Goal: Feedback & Contribution: Submit feedback/report problem

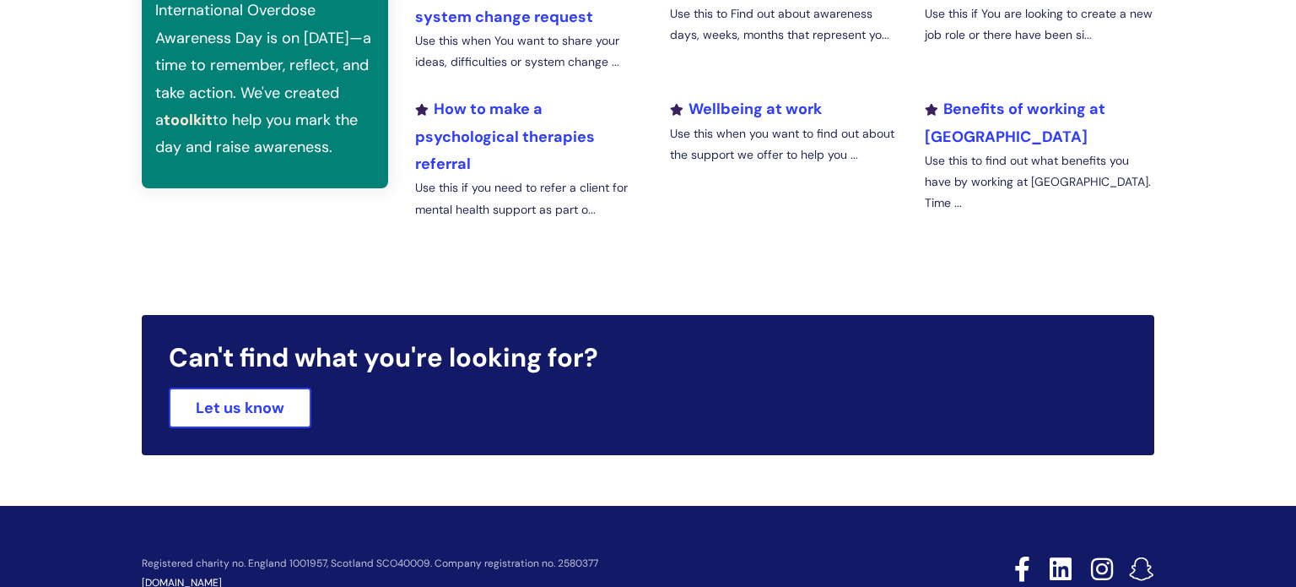
scroll to position [694, 0]
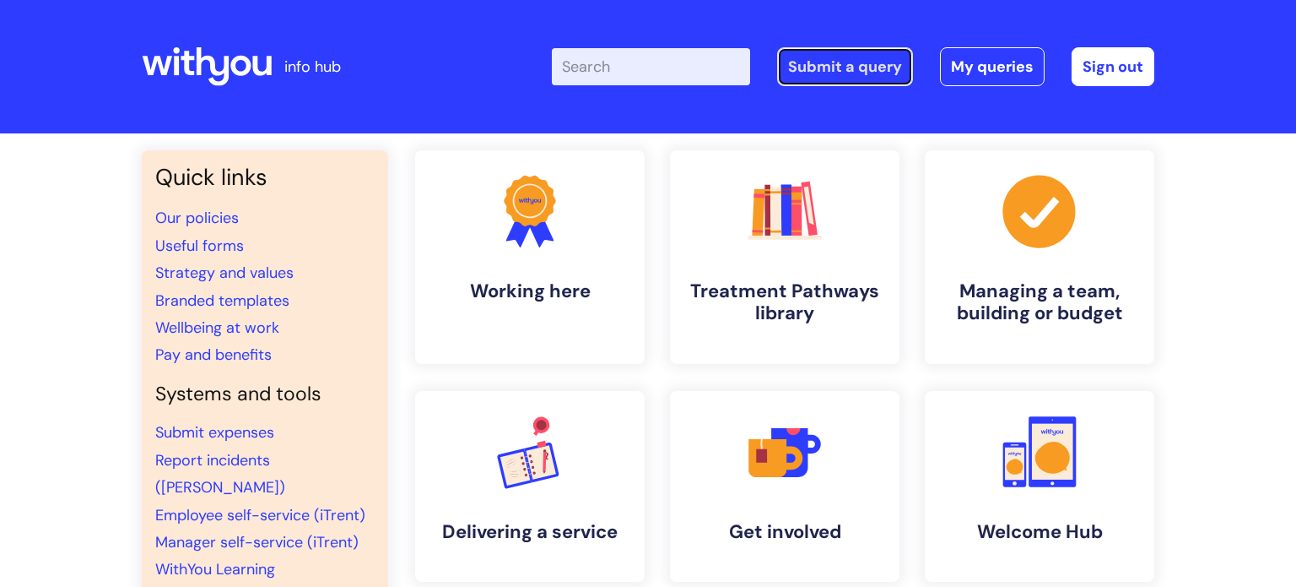
click at [803, 65] on link "Submit a query" at bounding box center [845, 66] width 136 height 39
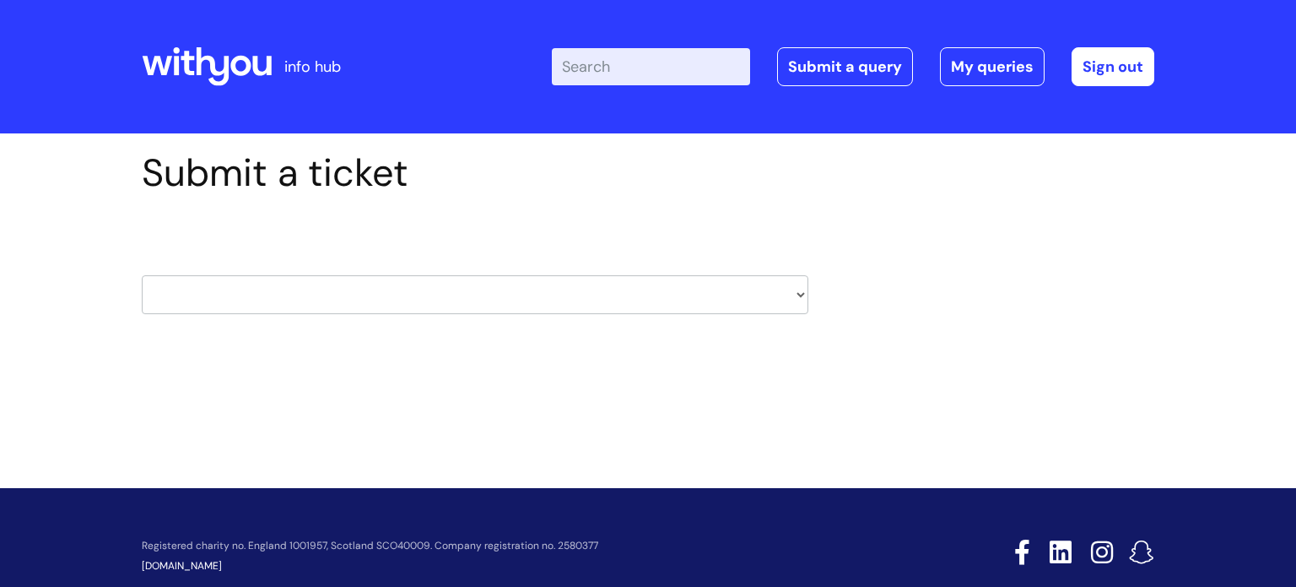
click at [423, 305] on select "HR / People IT and Support Clinical Drug Alerts Finance Accounts Data Support T…" at bounding box center [475, 294] width 667 height 39
select select "learning_and_development"
click at [142, 275] on select "HR / People IT and Support Clinical Drug Alerts Finance Accounts Data Support T…" at bounding box center [475, 294] width 667 height 39
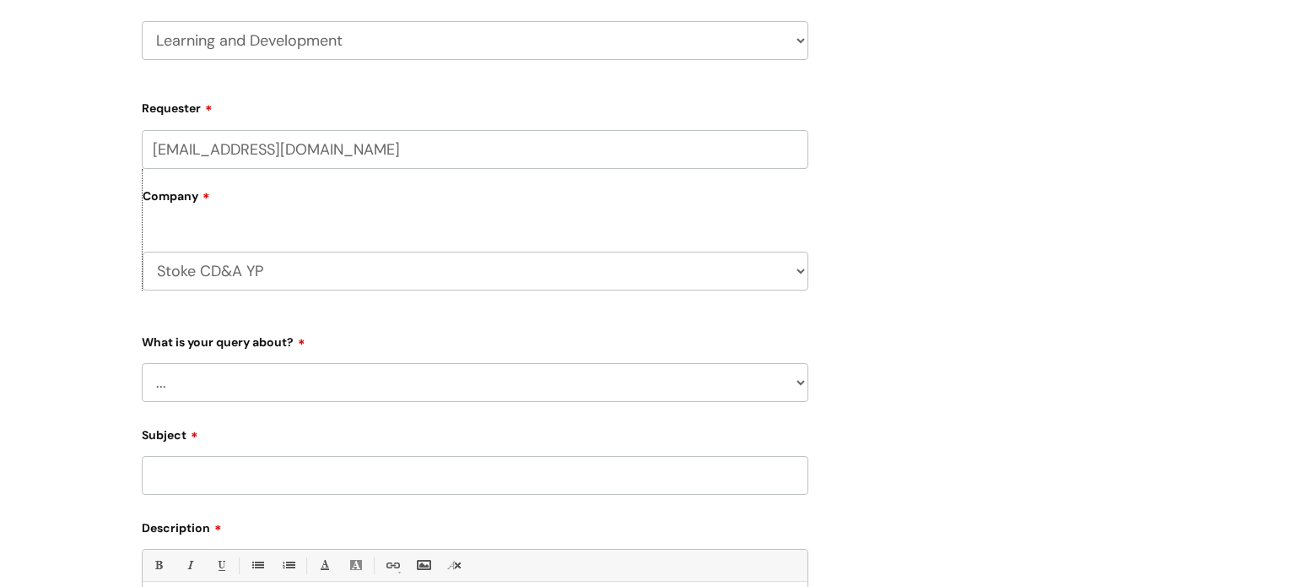
scroll to position [290, 0]
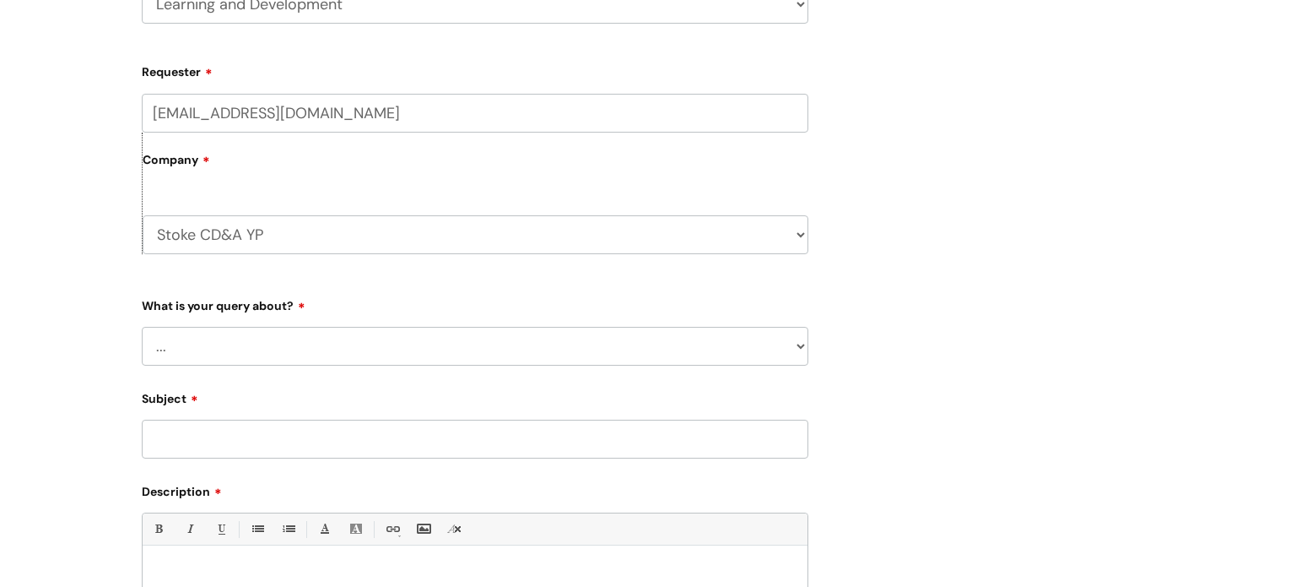
click at [817, 243] on div "Submit a ticket HR / People IT and Support Clinical Drug Alerts Finance Account…" at bounding box center [475, 346] width 692 height 972
click at [801, 240] on select "Stoke CD&A YP WithYou Current Staff" at bounding box center [476, 234] width 666 height 39
click at [792, 238] on select "Stoke CD&A YP WithYou Current Staff" at bounding box center [476, 234] width 666 height 39
select select "80004418241"
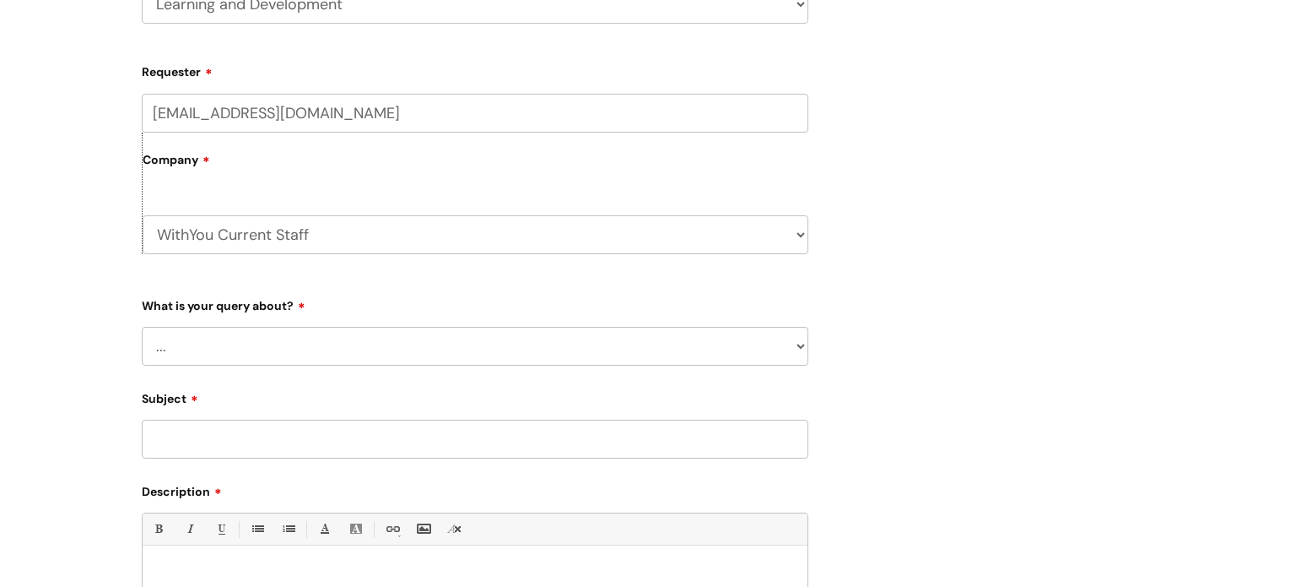
click at [143, 215] on select "Stoke CD&A YP WithYou Current Staff" at bounding box center [476, 234] width 666 height 39
click at [395, 350] on select "... Question about a training course or session booking Ask about apprenticeshi…" at bounding box center [475, 346] width 667 height 39
select select "Can’t log in or access learning"
click at [142, 327] on select "... Question about a training course or session booking Ask about apprenticeshi…" at bounding box center [475, 346] width 667 height 39
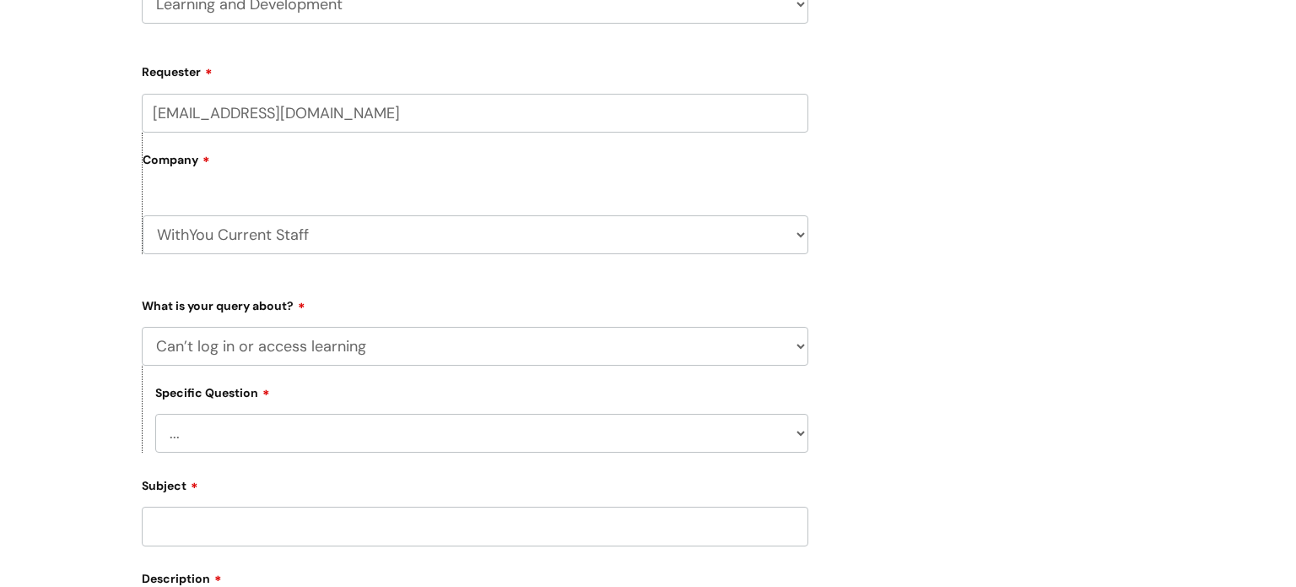
click at [345, 434] on select "... Issue accessing WithYou Learning Issue accessing an internal course Issue a…" at bounding box center [481, 433] width 653 height 39
select select "Issue accessing WithYou Learning"
click at [155, 414] on select "... Issue accessing WithYou Learning Issue accessing an internal course Issue a…" at bounding box center [481, 433] width 653 height 39
click at [251, 521] on input "Subject" at bounding box center [475, 525] width 667 height 39
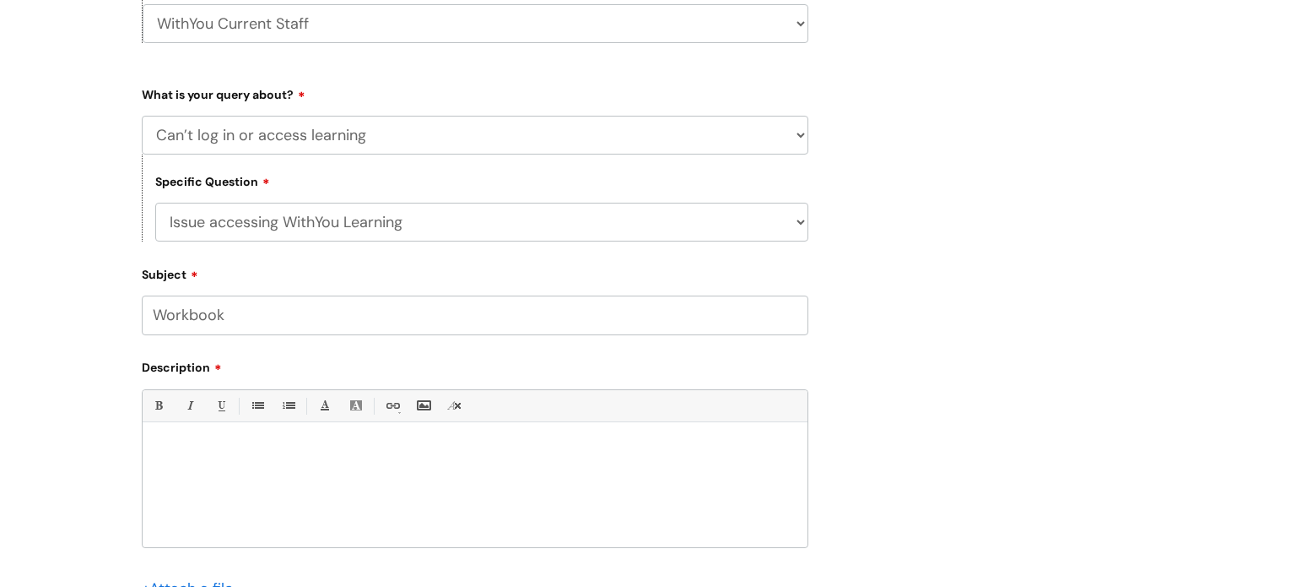
scroll to position [533, 0]
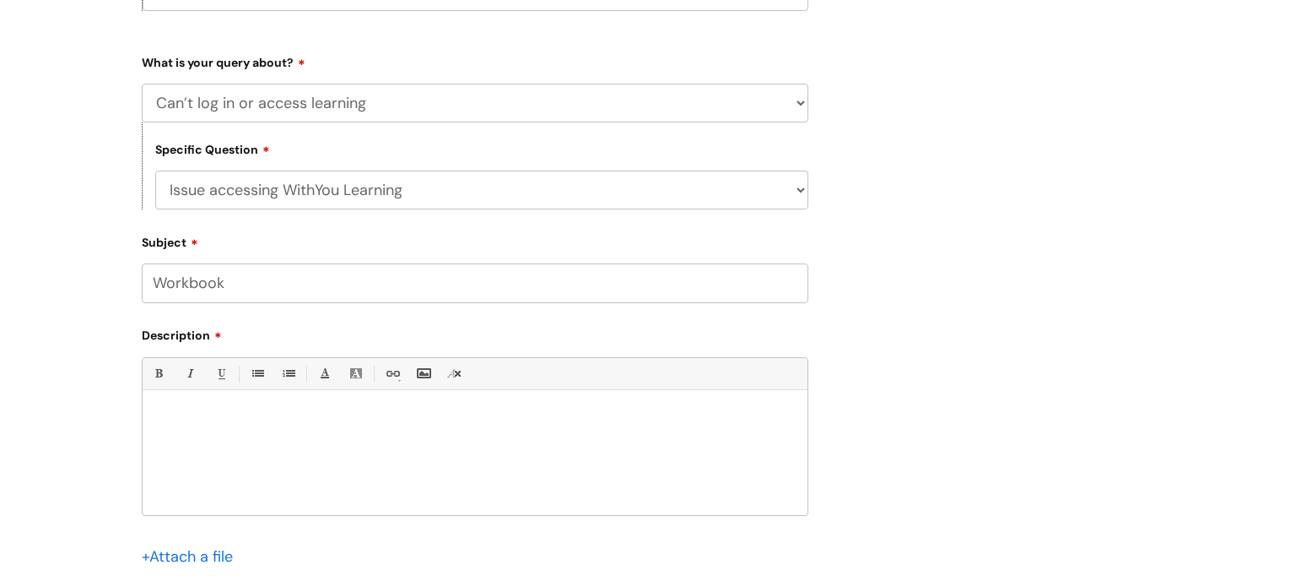
type input "Workbook"
click at [692, 426] on p at bounding box center [475, 418] width 640 height 15
click at [341, 446] on p "When launching the course the matierals" at bounding box center [475, 448] width 640 height 15
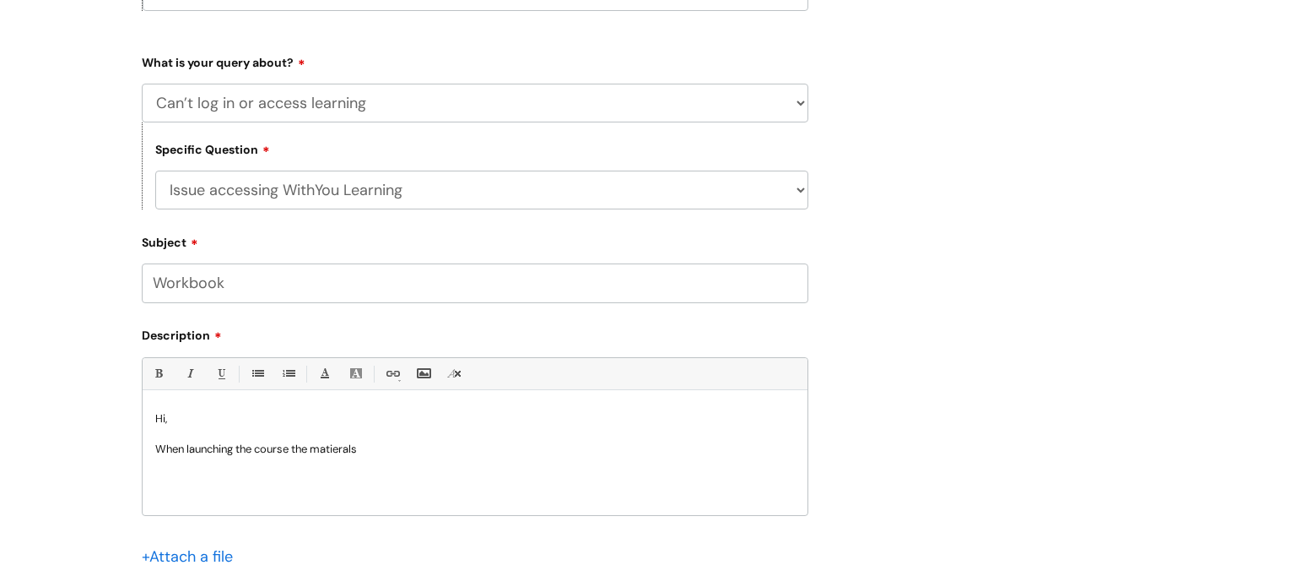
drag, startPoint x: 388, startPoint y: 446, endPoint x: 349, endPoint y: 447, distance: 38.8
click at [349, 447] on p "When launching the course the matierals" at bounding box center [475, 448] width 640 height 15
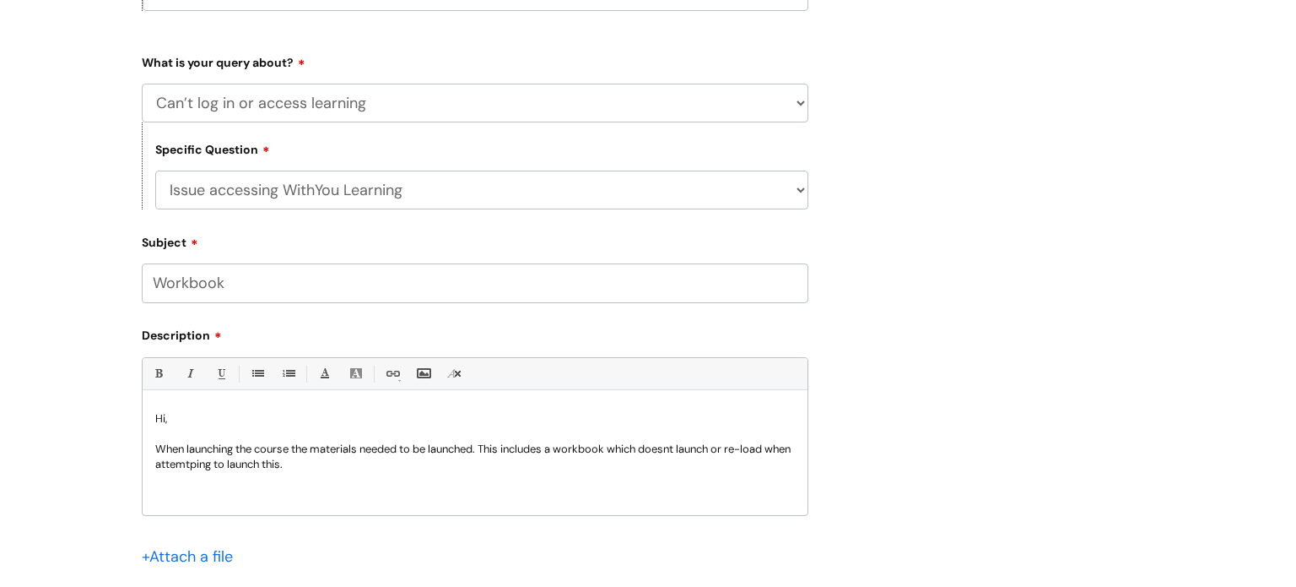
click at [219, 463] on p "When launching the course the materials needed to be launched. This includes a …" at bounding box center [475, 456] width 640 height 30
click at [225, 466] on p "When launching the course the materials needed to be launched. This includes a …" at bounding box center [475, 456] width 640 height 30
click at [343, 467] on p "When launching the course the materials needed to be launched. This includes a …" at bounding box center [475, 456] width 640 height 30
click at [684, 450] on p "When launching the course the materials needed to be launched. This includes a …" at bounding box center [475, 456] width 640 height 30
click at [579, 506] on div "Hi, When launching the course the materials needed to be launched. This include…" at bounding box center [475, 456] width 665 height 116
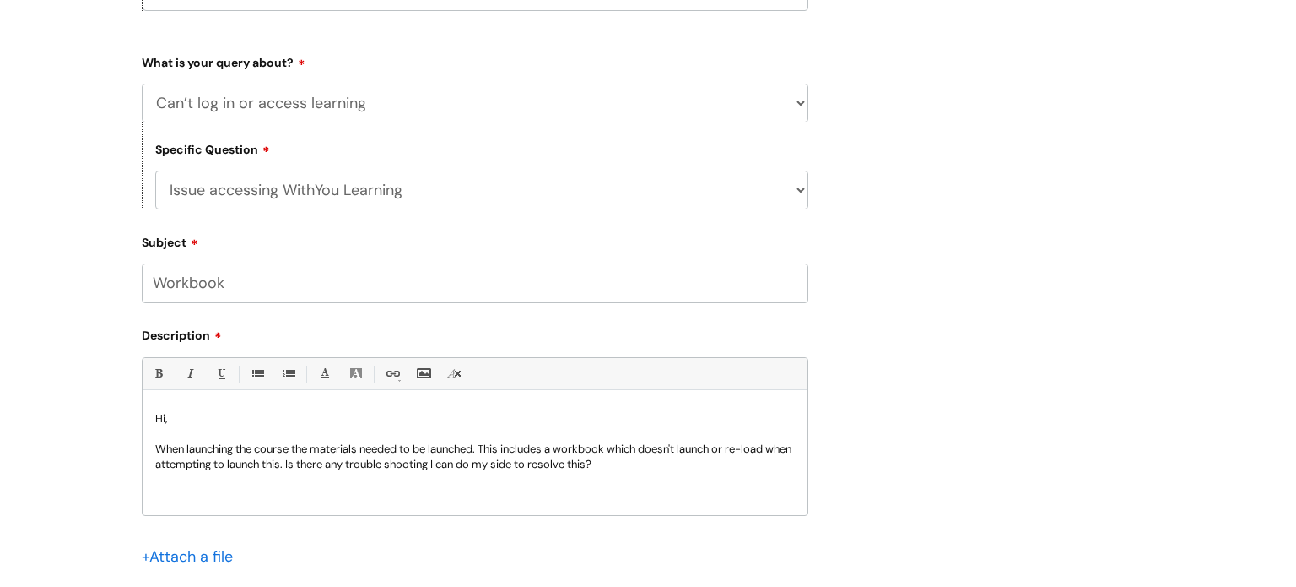
click at [192, 558] on input "file" at bounding box center [184, 554] width 84 height 21
drag, startPoint x: 1286, startPoint y: 244, endPoint x: 1295, endPoint y: 304, distance: 60.6
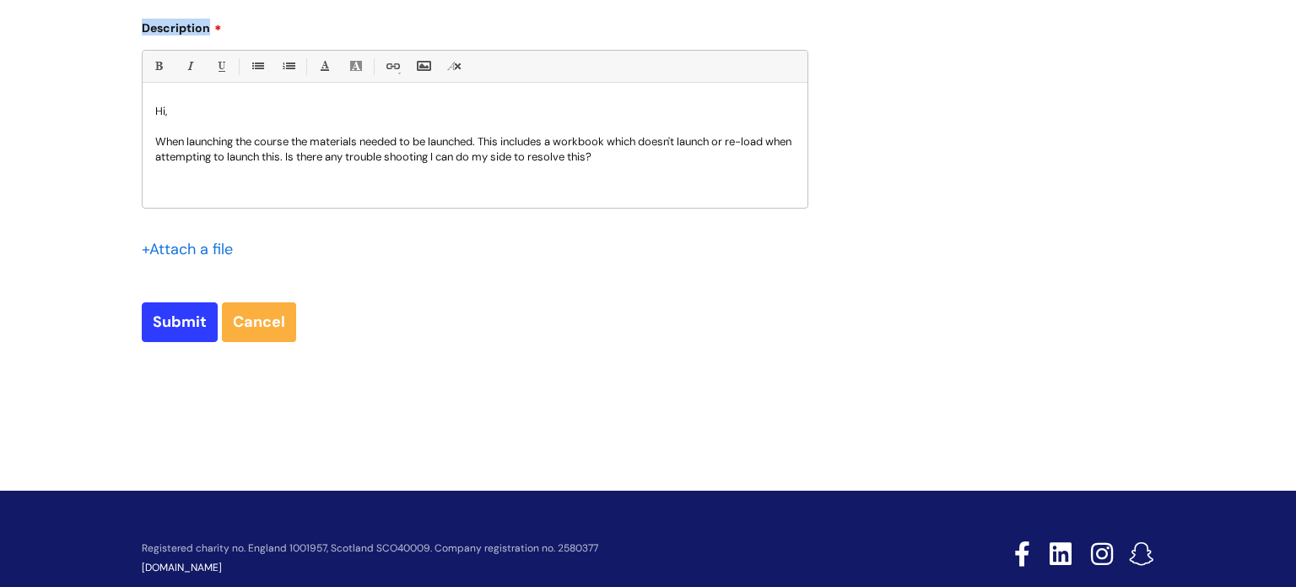
scroll to position [848, 0]
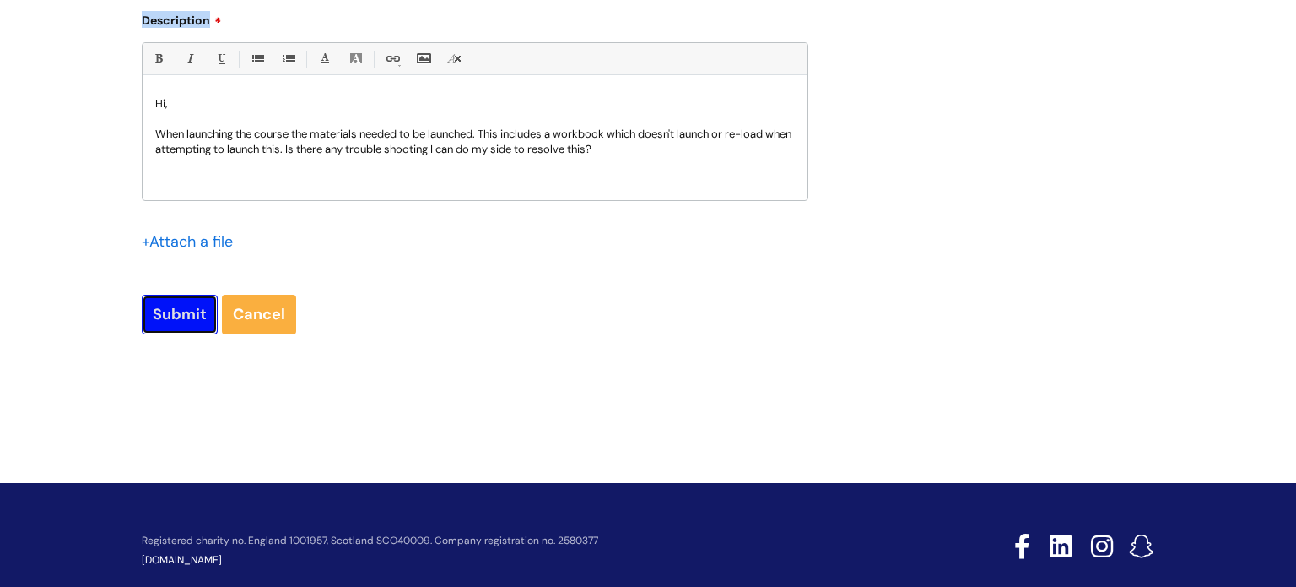
click at [163, 317] on input "Submit" at bounding box center [180, 314] width 76 height 39
type input "Please Wait..."
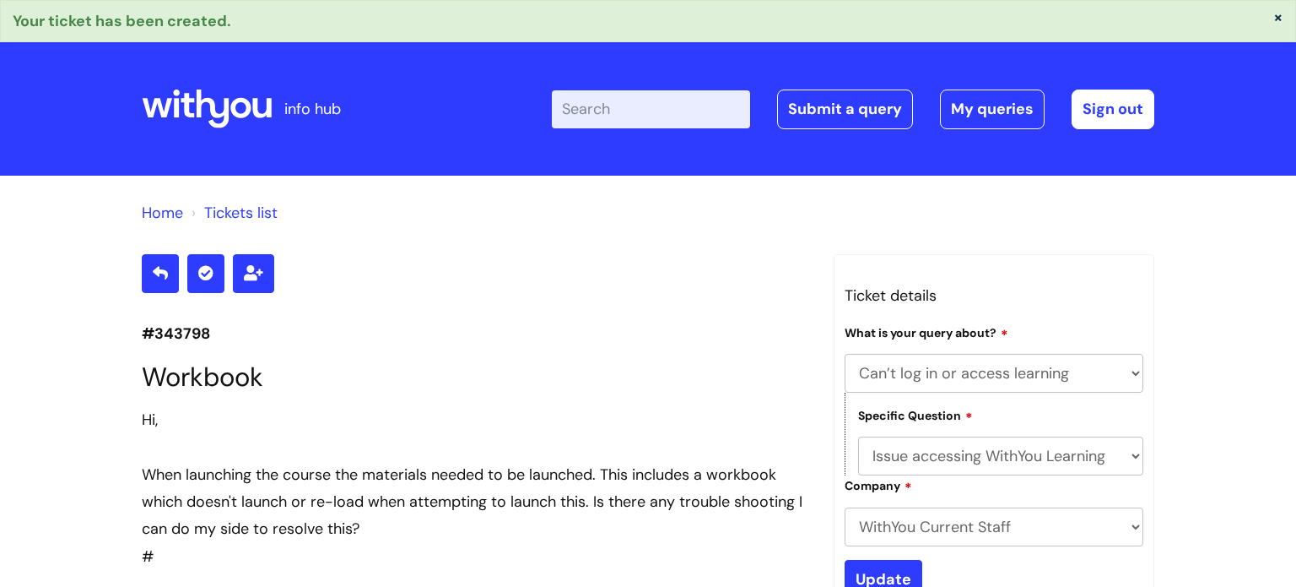
select select "Can’t log in or access learning"
select select "Issue accessing WithYou Learning"
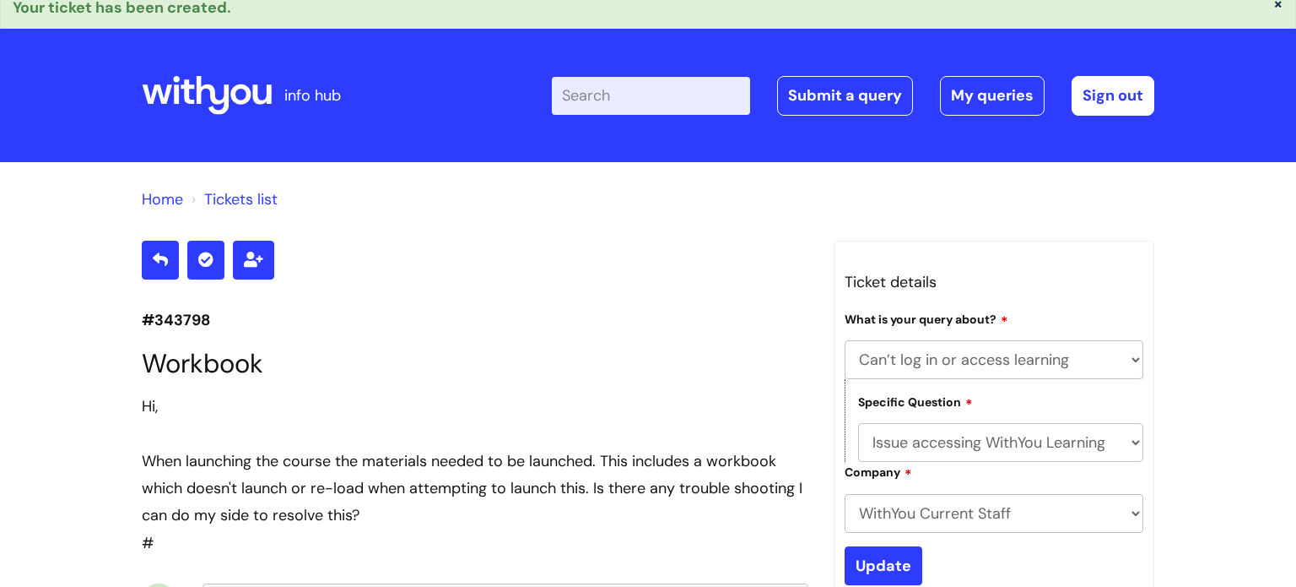
scroll to position [10, 0]
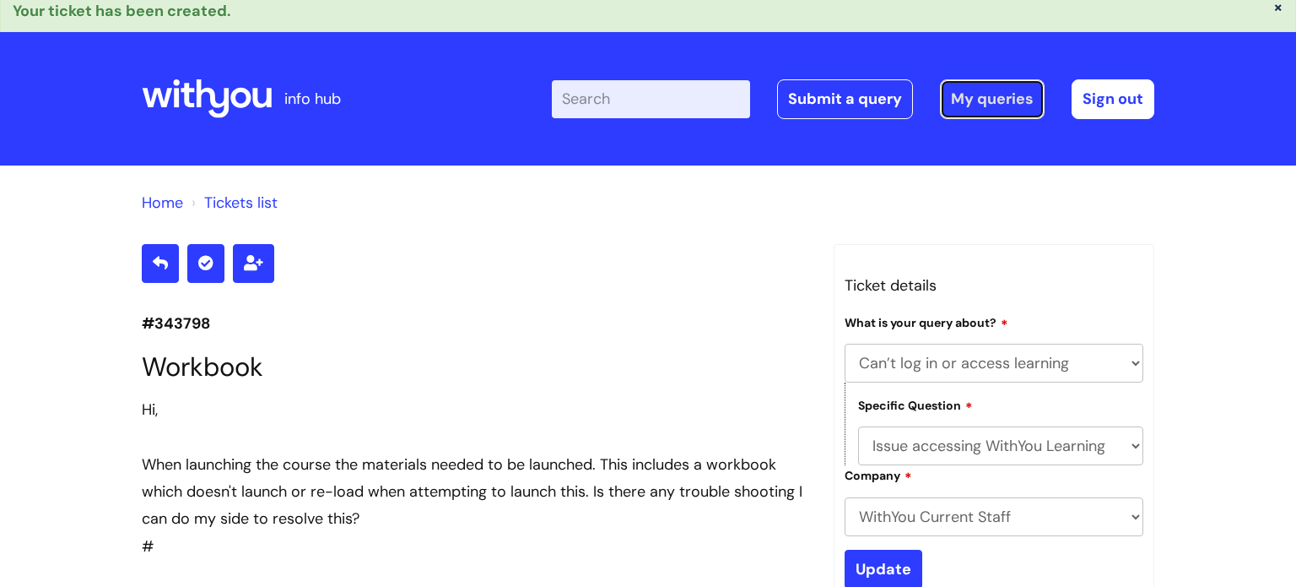
click at [988, 98] on link "My queries" at bounding box center [992, 98] width 105 height 39
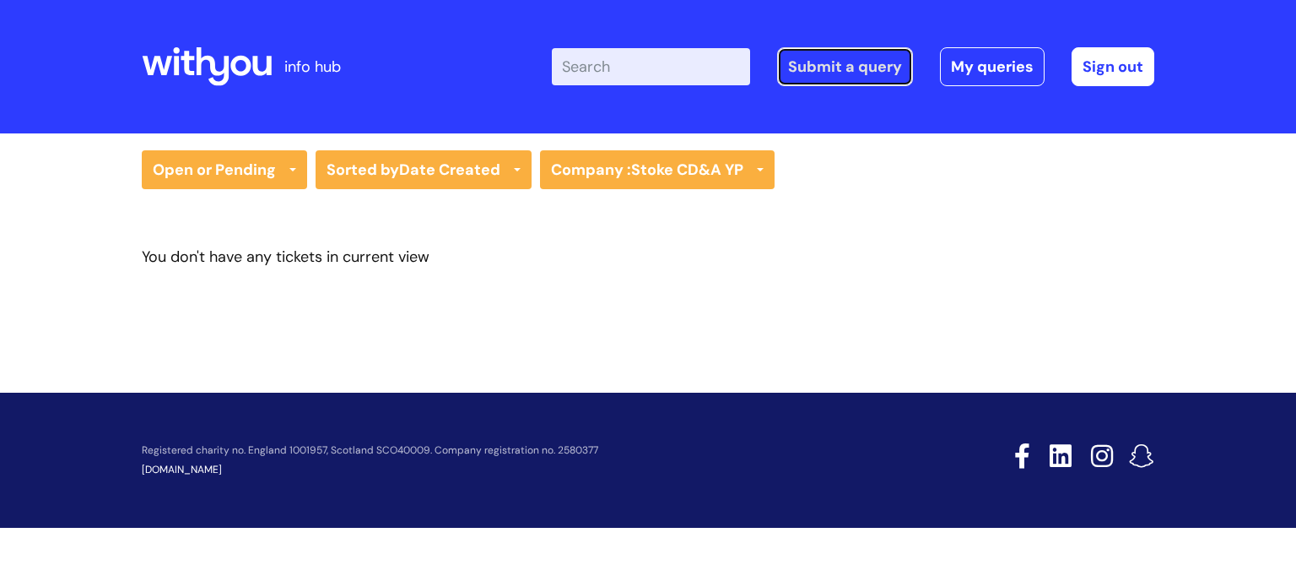
click at [792, 63] on link "Submit a query" at bounding box center [845, 66] width 136 height 39
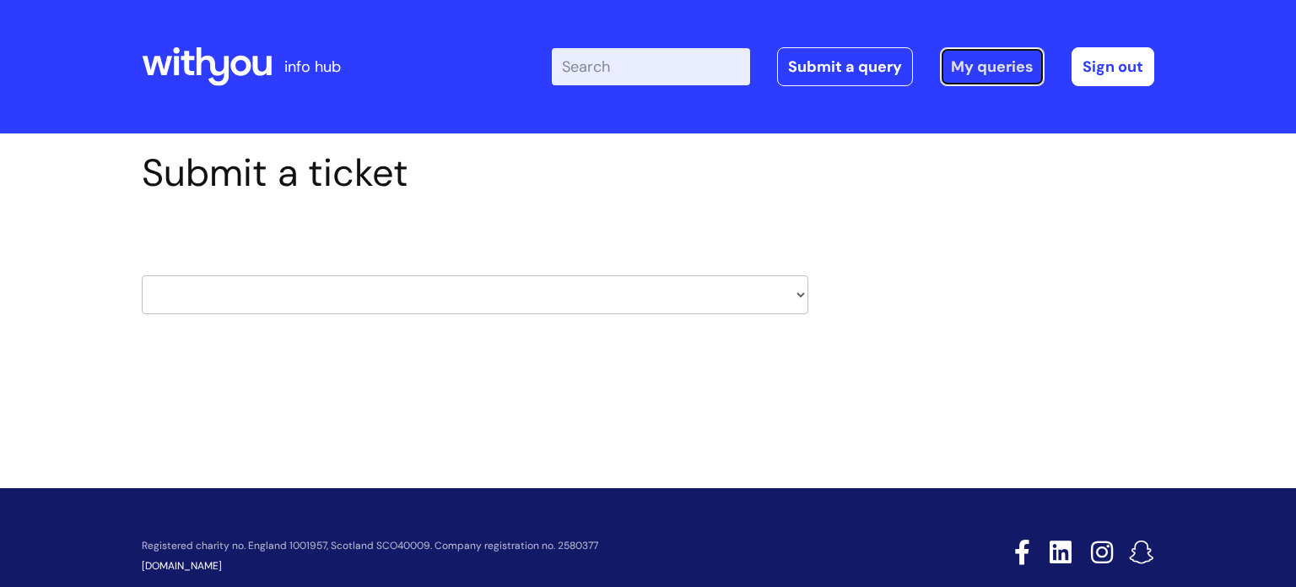
click at [995, 61] on link "My queries" at bounding box center [992, 66] width 105 height 39
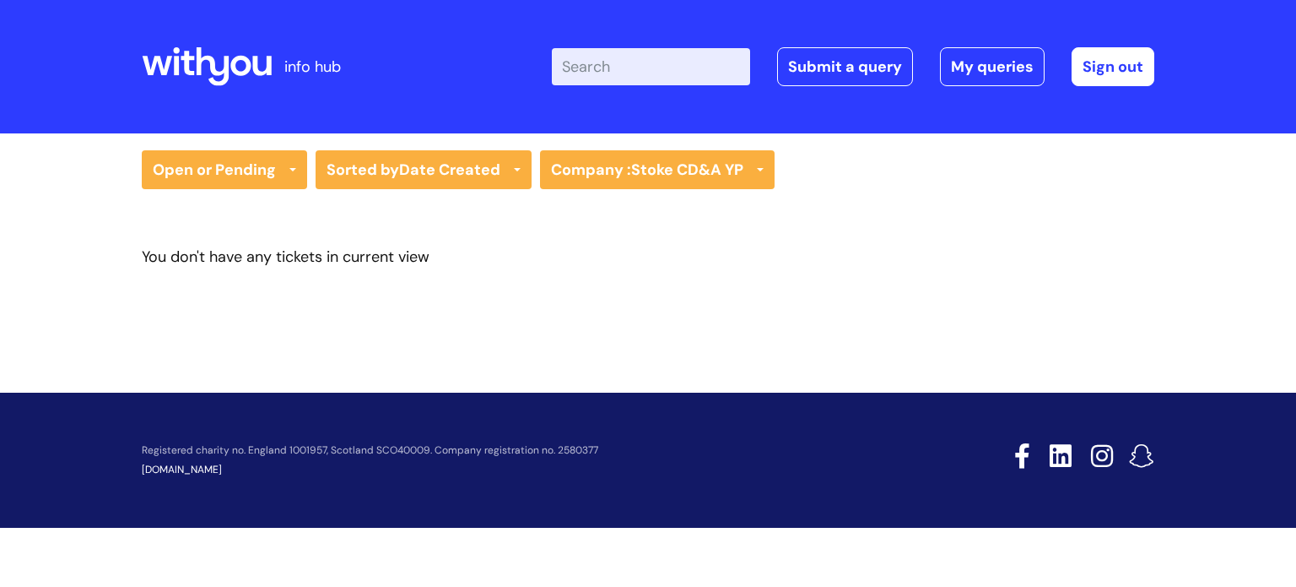
click at [260, 142] on div "Open or Pending All Tickets Open or Pending Resolved or Closed Date Created Las…" at bounding box center [648, 237] width 1296 height 208
click at [241, 160] on link "Open or Pending" at bounding box center [224, 169] width 165 height 39
click at [227, 219] on link "Open or Pending" at bounding box center [224, 229] width 165 height 24
click at [871, 77] on link "Submit a query" at bounding box center [845, 66] width 136 height 39
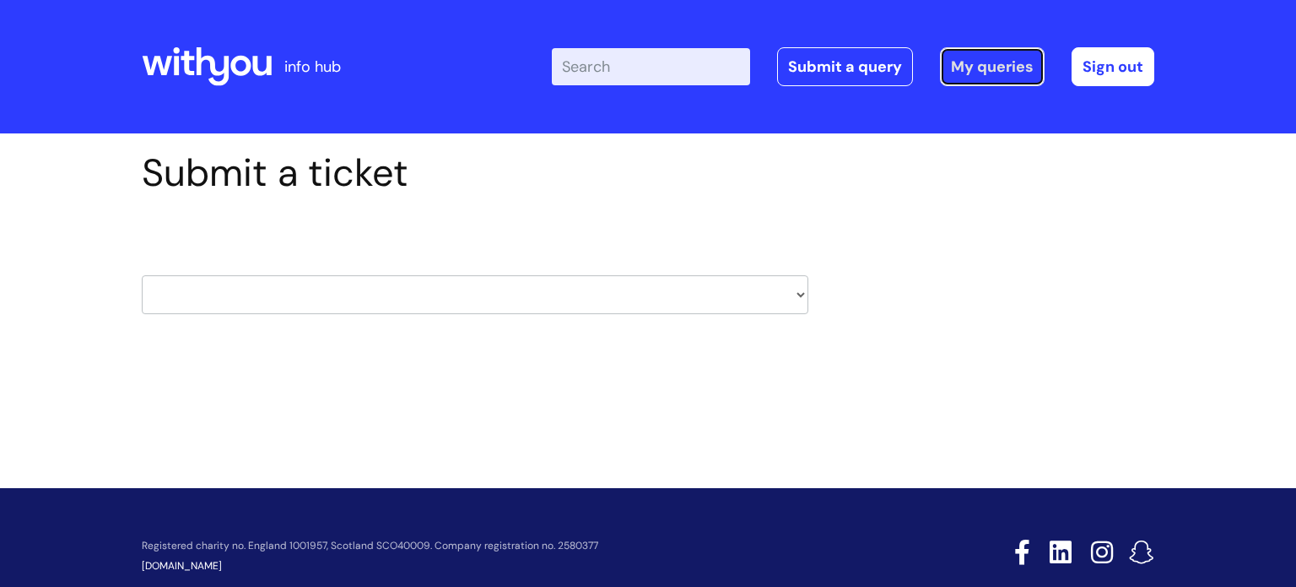
click at [1033, 62] on link "My queries" at bounding box center [992, 66] width 105 height 39
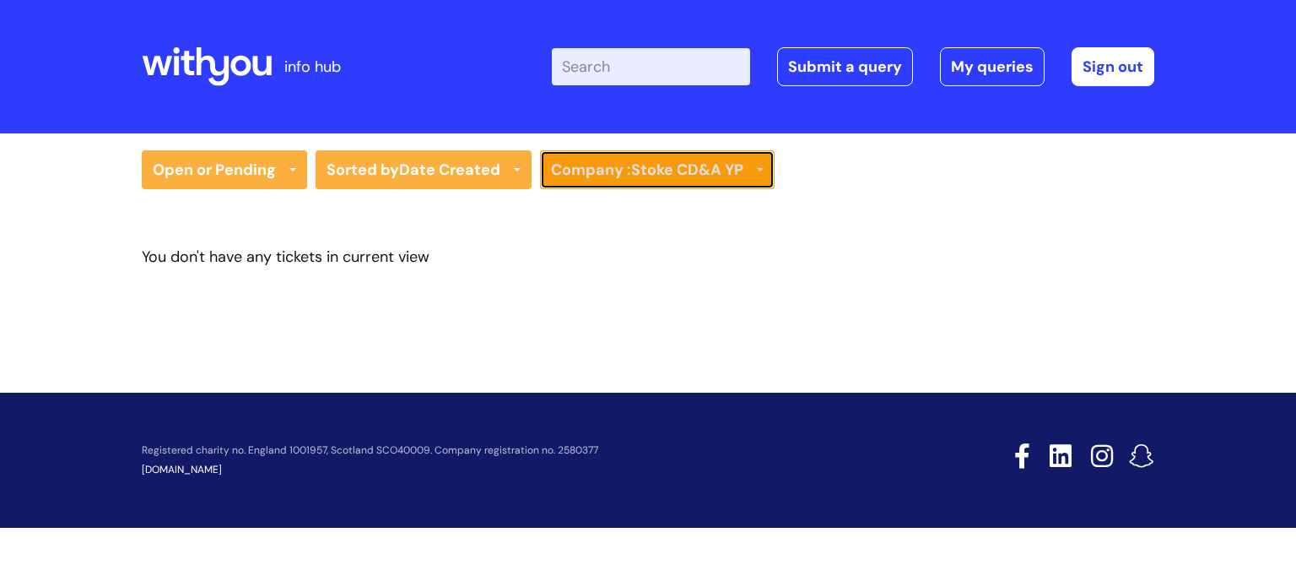
click at [648, 179] on link "Company : Stoke CD&A YP" at bounding box center [657, 169] width 235 height 39
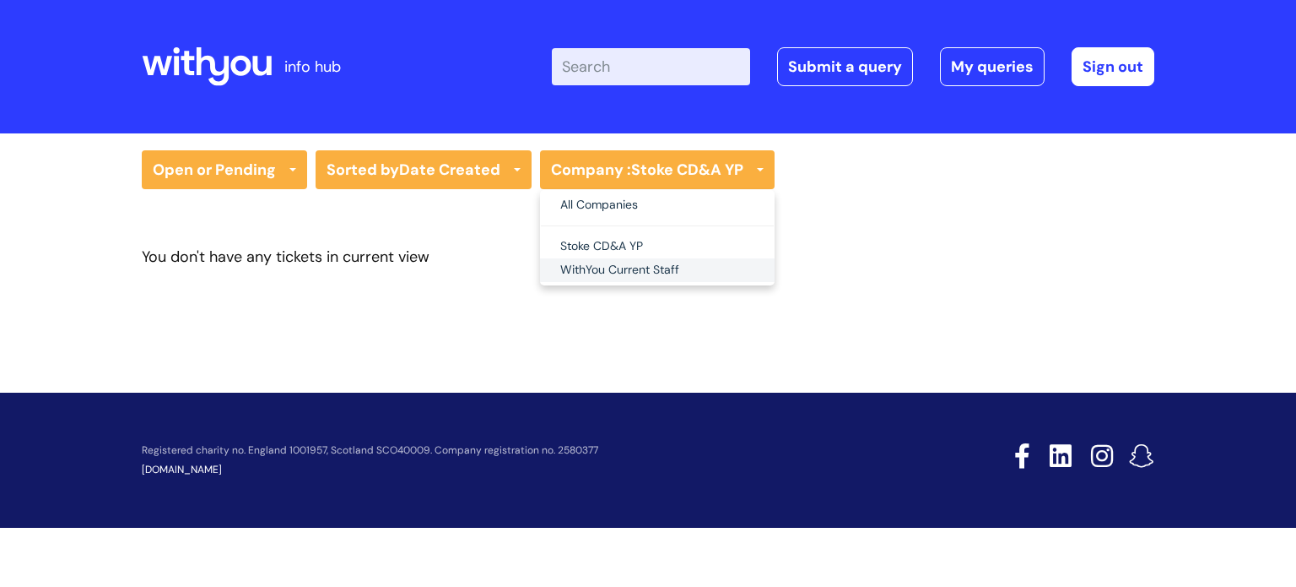
click at [619, 264] on link "WithYou Current Staff" at bounding box center [657, 270] width 235 height 24
